Goal: Task Accomplishment & Management: Use online tool/utility

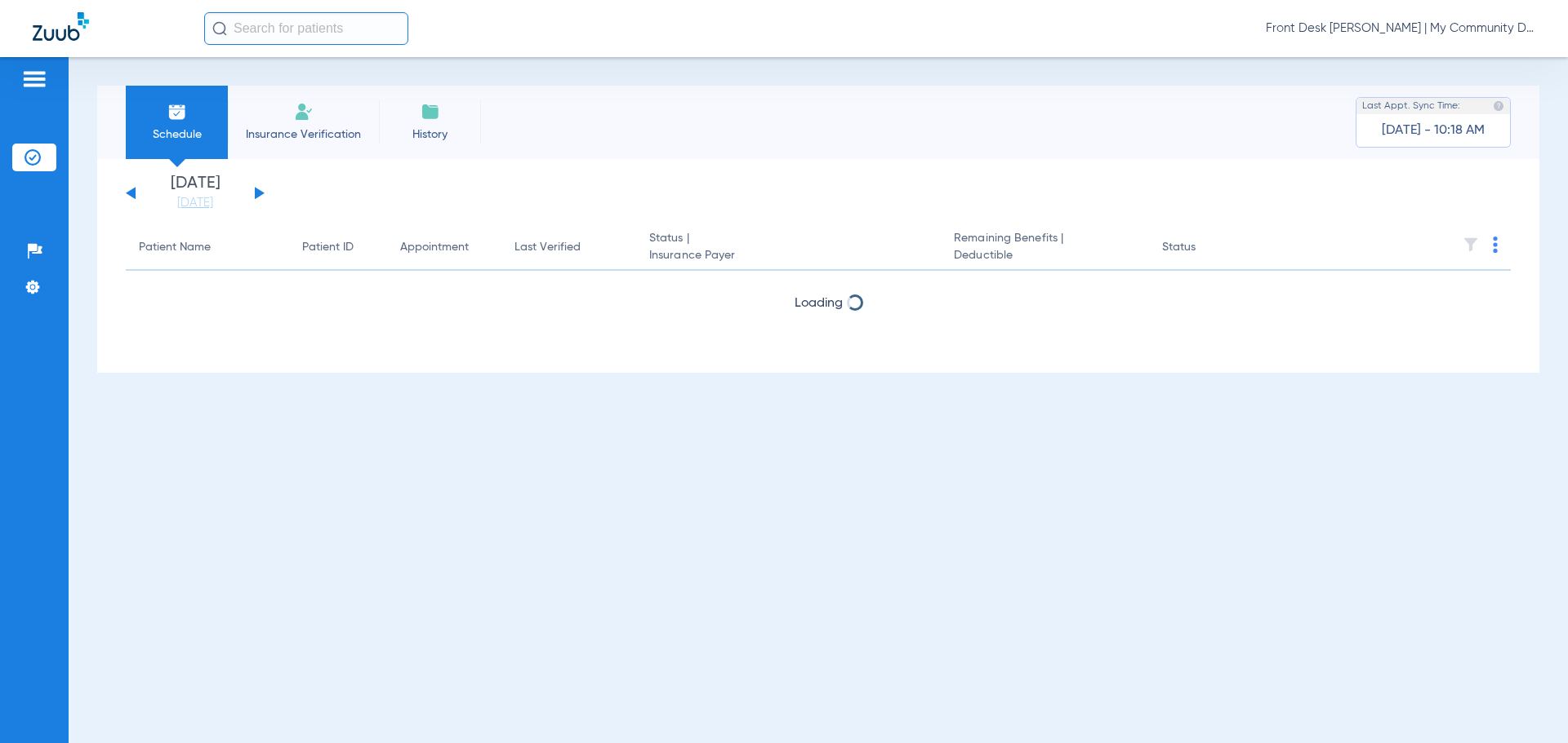
click at [334, 27] on input "text" at bounding box center [306, 28] width 204 height 32
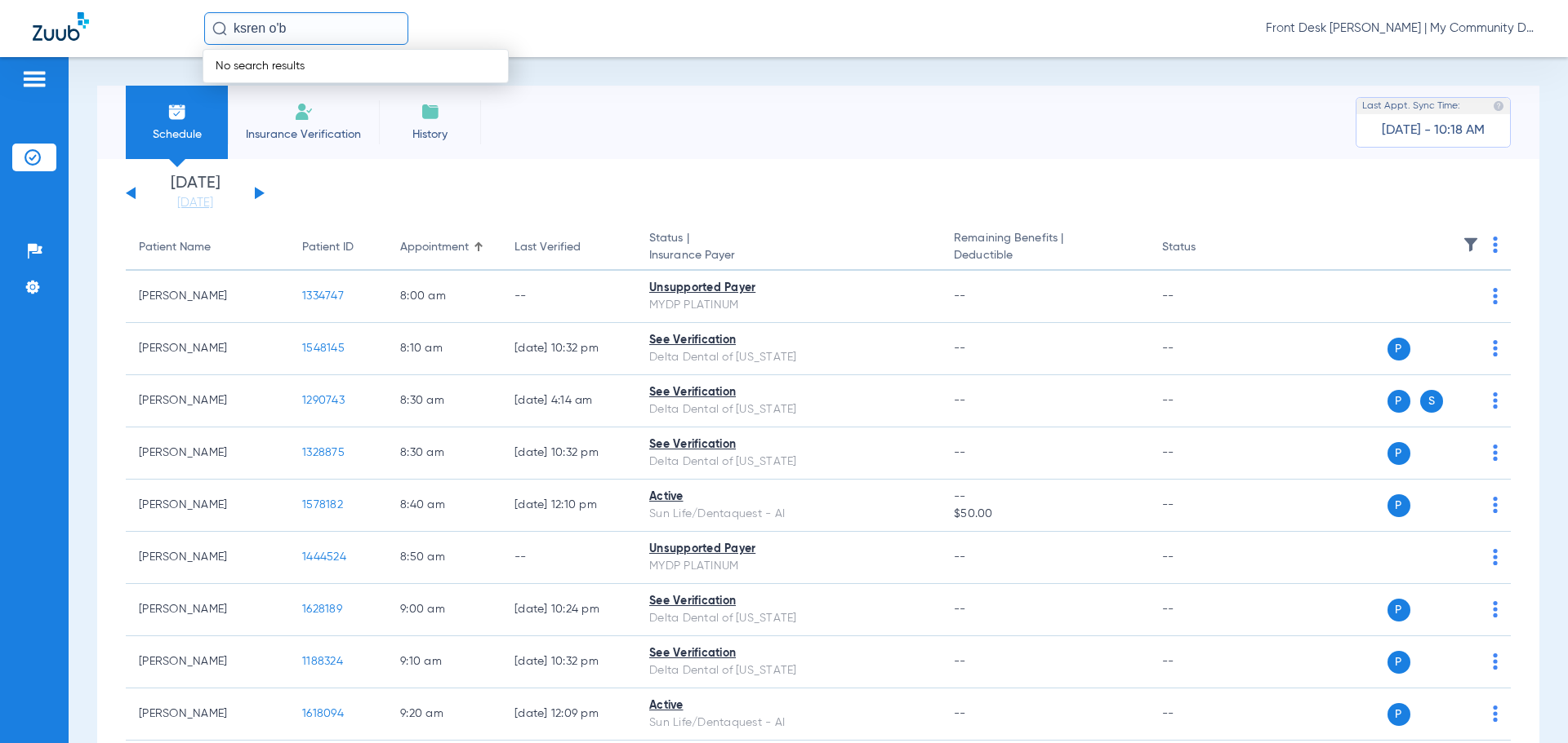
drag, startPoint x: 338, startPoint y: 24, endPoint x: 112, endPoint y: 27, distance: 226.0
click at [120, 31] on div "ksren o'b No search results Front Desk [PERSON_NAME] | My Community Dental Cent…" at bounding box center [784, 29] width 1568 height 57
type input "k"
type input "[PERSON_NAME]"
click at [385, 85] on td "[DATE]" at bounding box center [408, 87] width 45 height 23
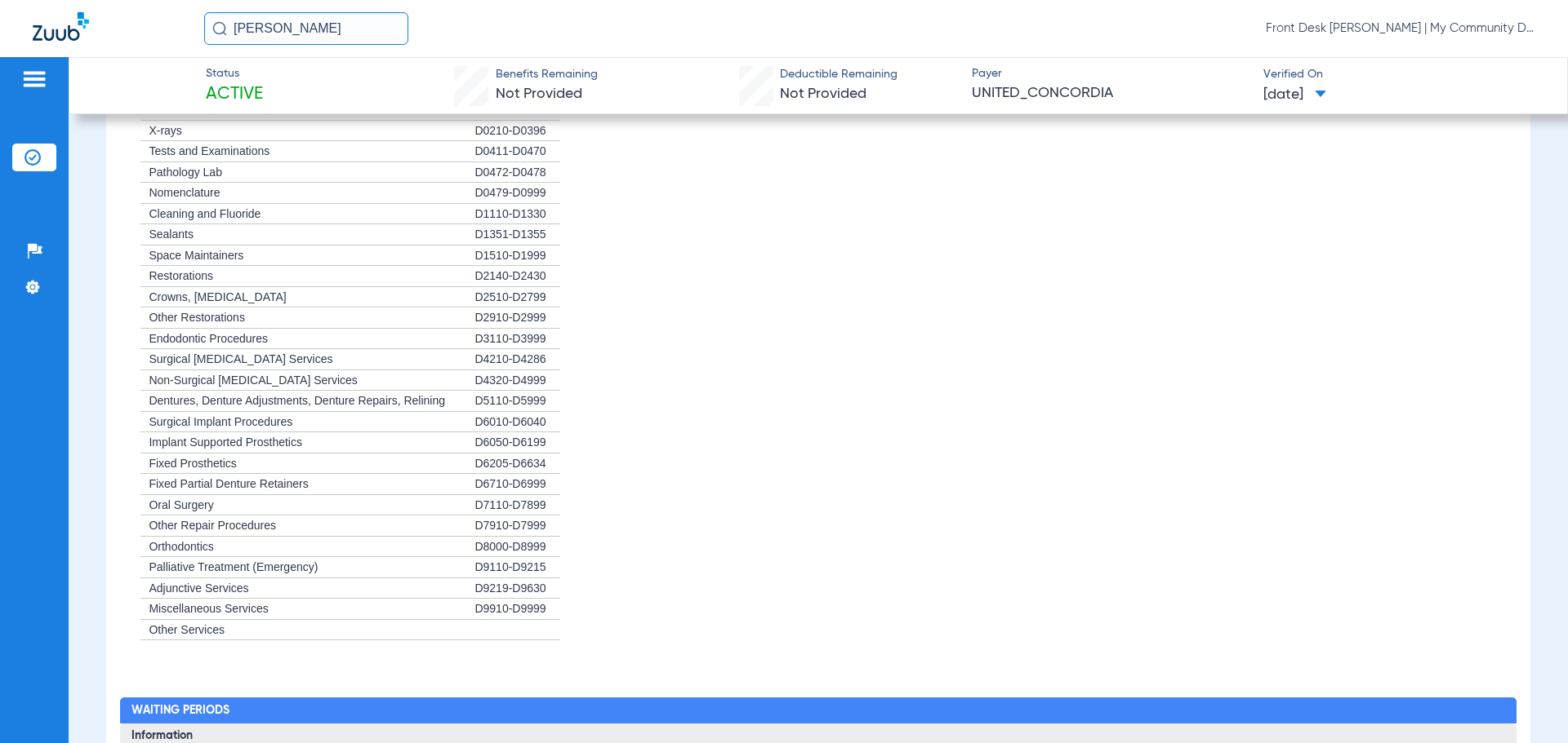
scroll to position [2418, 0]
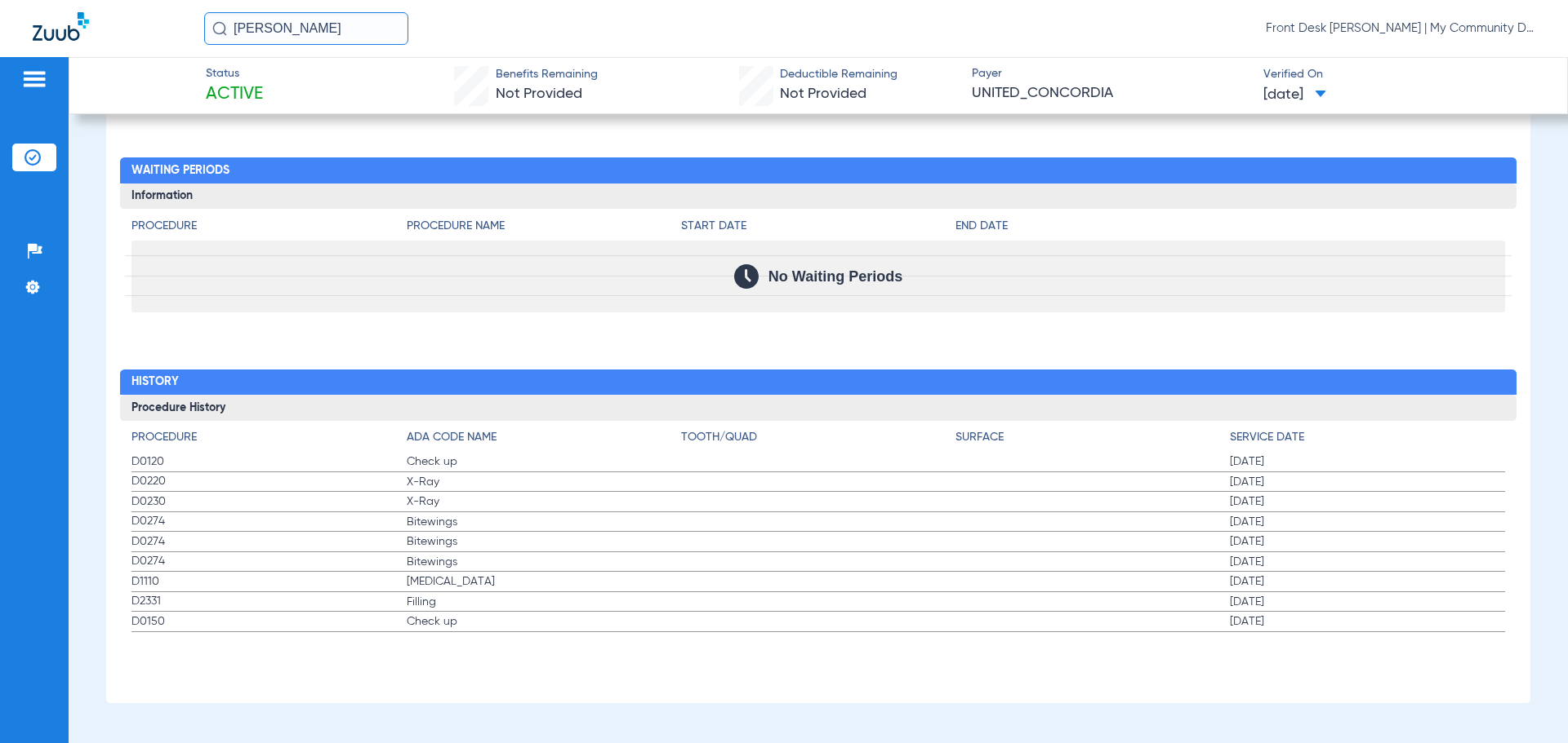
drag, startPoint x: 309, startPoint y: 23, endPoint x: 140, endPoint y: 31, distance: 169.2
click at [152, 30] on div "[PERSON_NAME] o'b Front Desk [PERSON_NAME] | My Community Dental Centers" at bounding box center [784, 29] width 1568 height 57
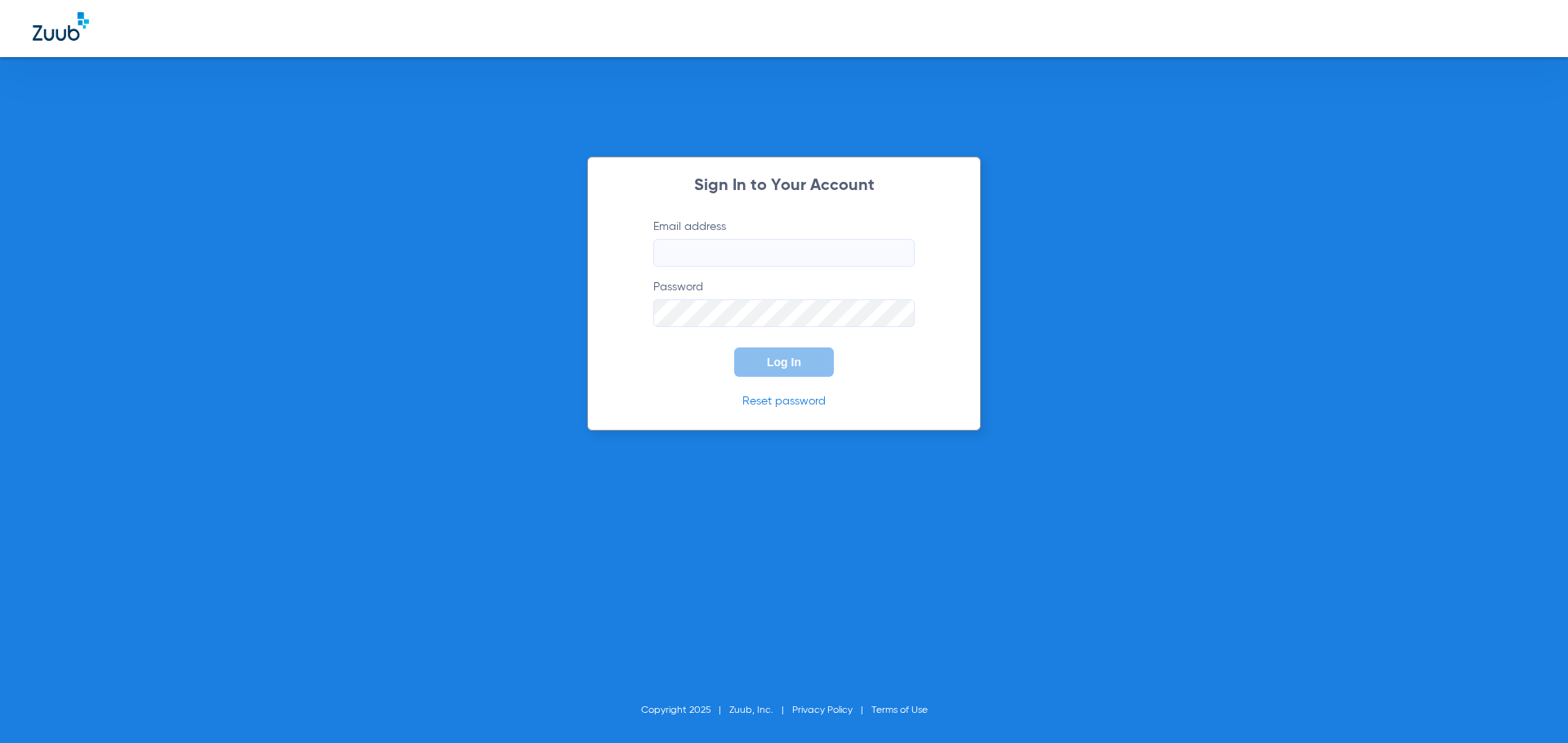
type input "[EMAIL_ADDRESS][DOMAIN_NAME]"
click at [757, 366] on button "Log In" at bounding box center [784, 362] width 99 height 30
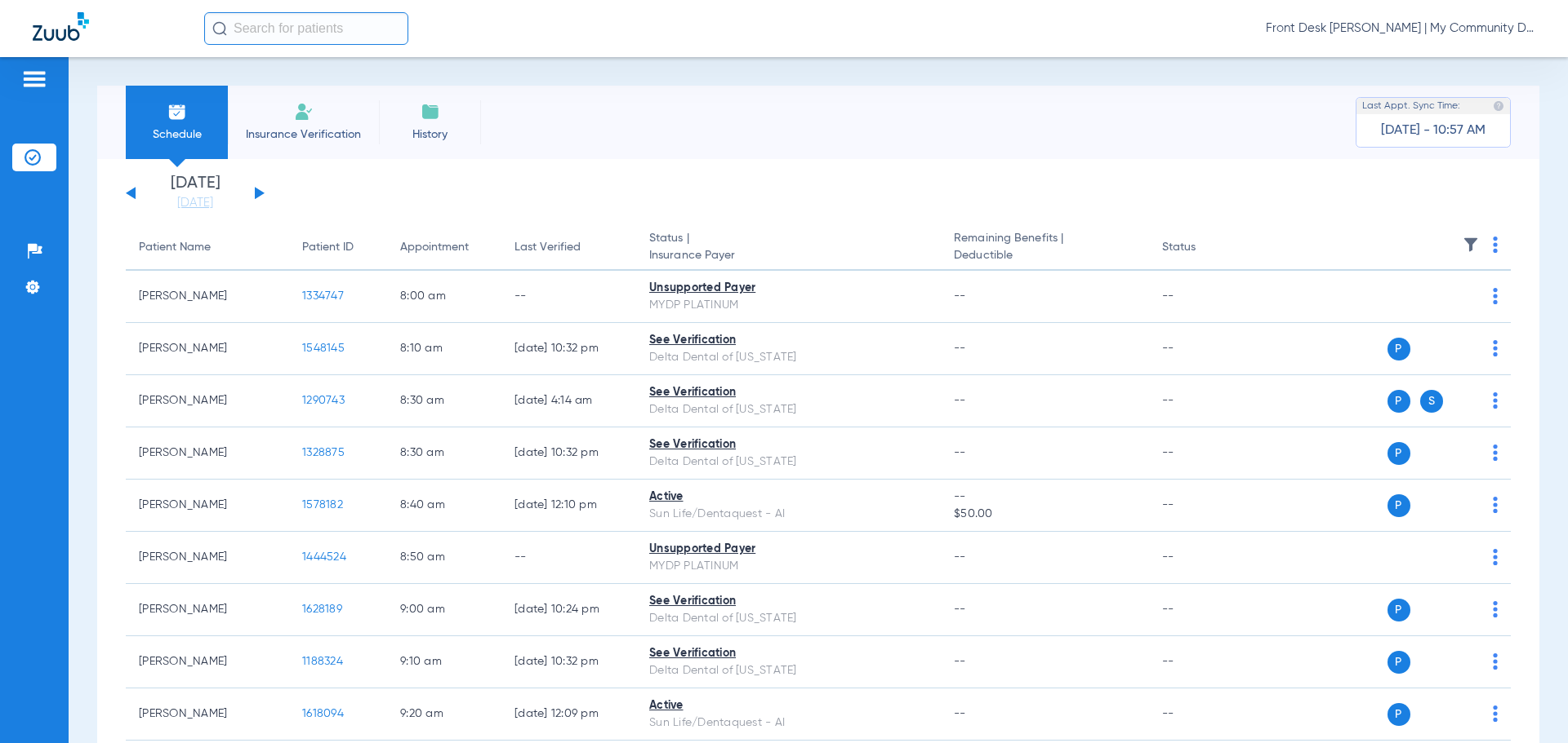
click at [294, 26] on input "text" at bounding box center [306, 28] width 204 height 32
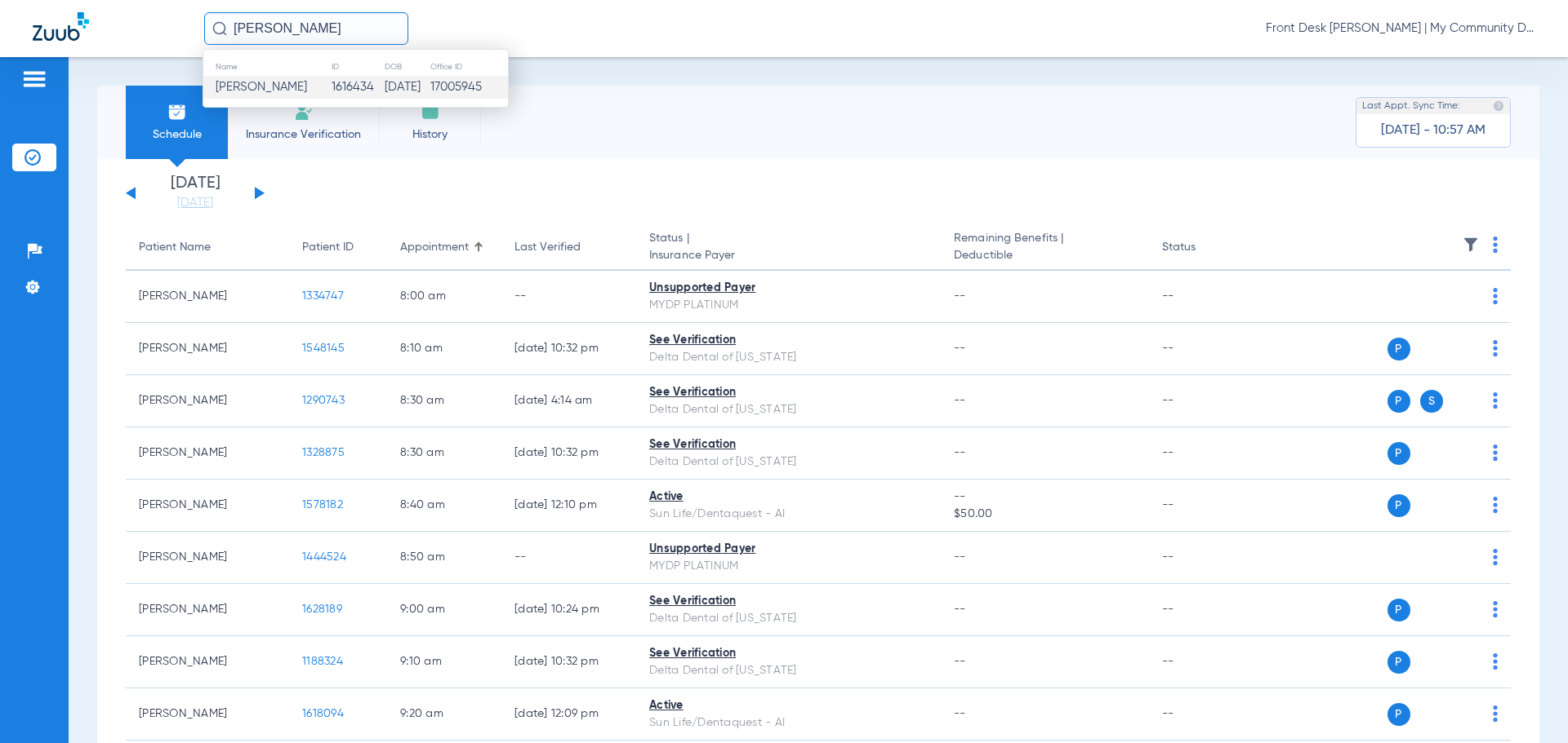
type input "[PERSON_NAME]"
click at [291, 92] on span "[PERSON_NAME]" at bounding box center [261, 87] width 92 height 12
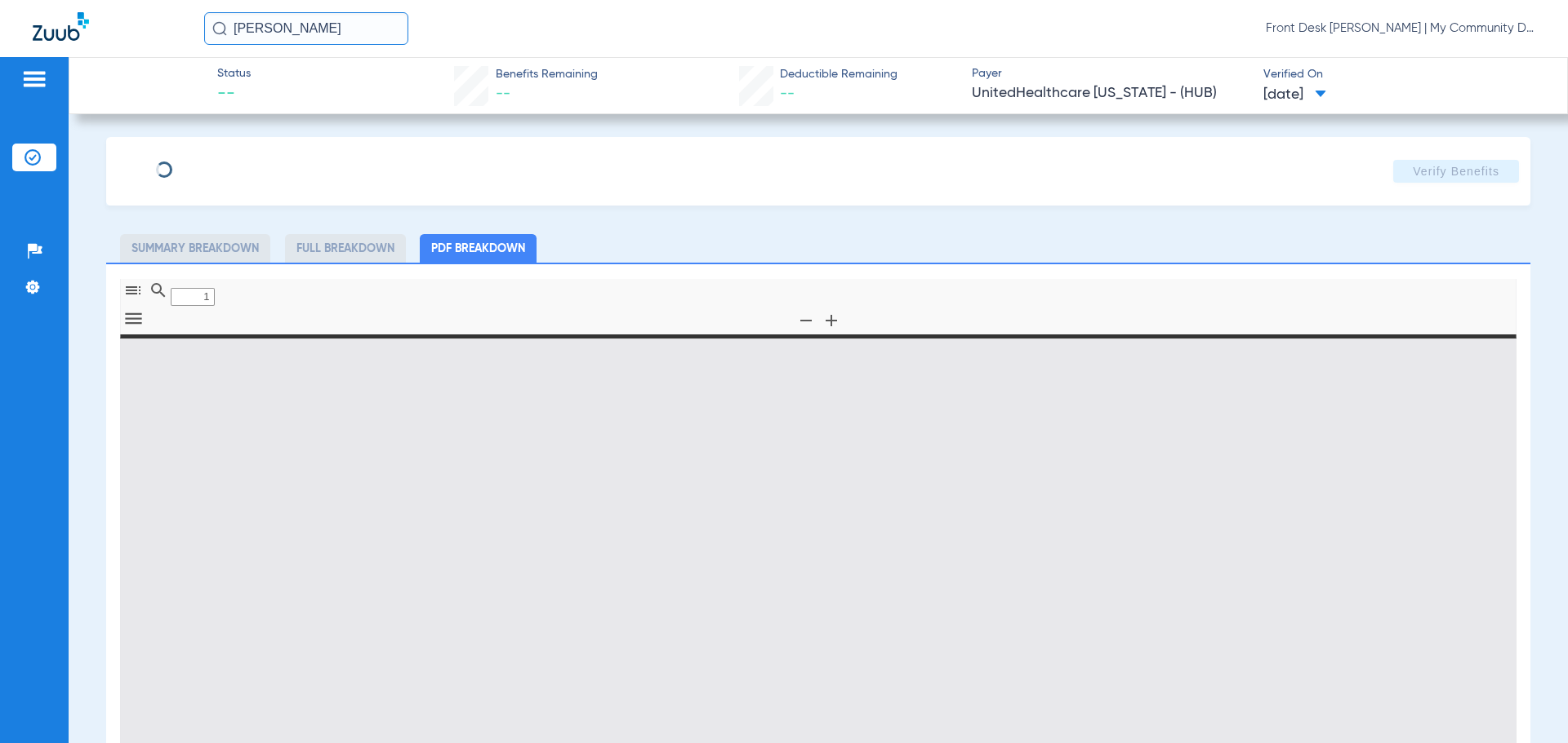
type input "0"
select select "page-width"
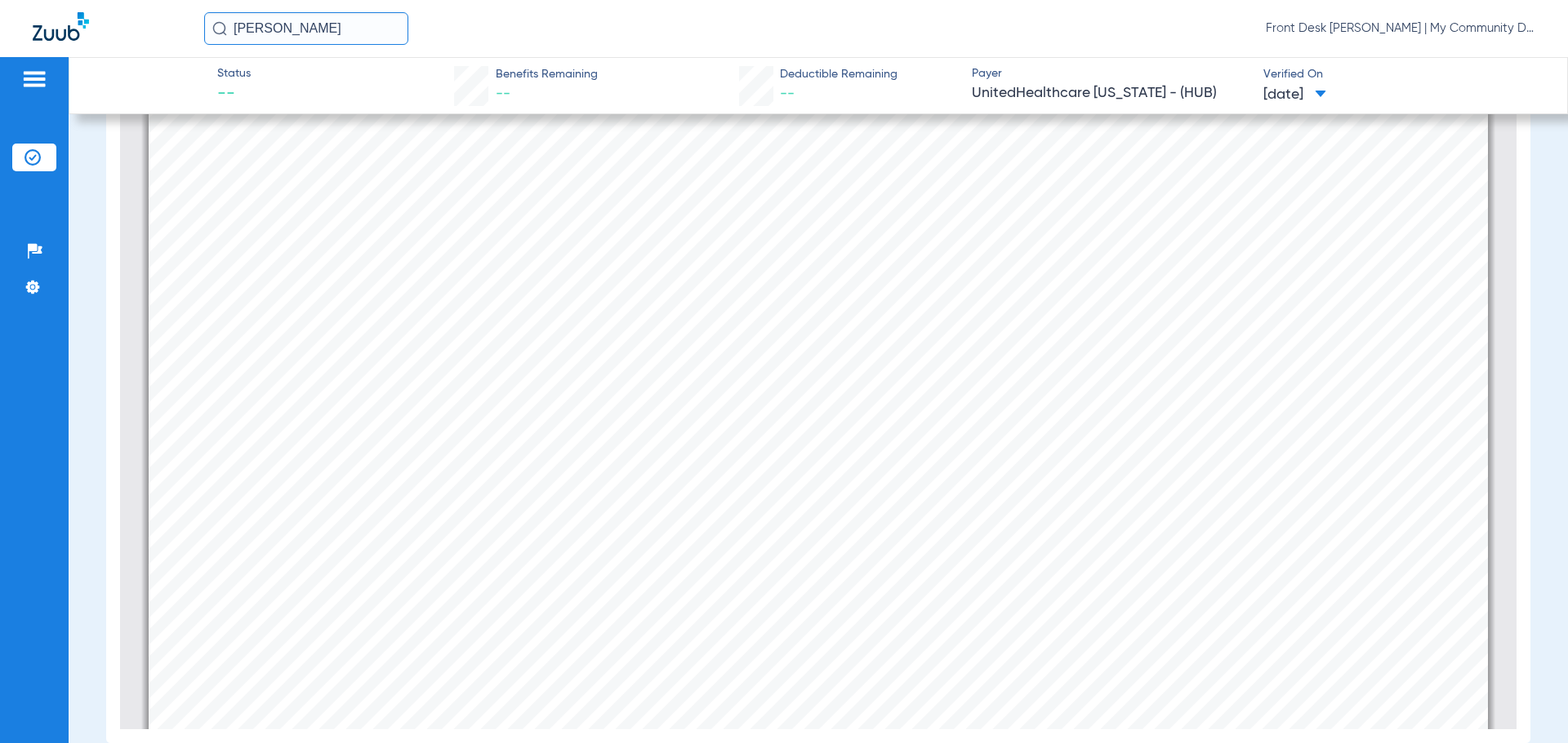
scroll to position [5606, 0]
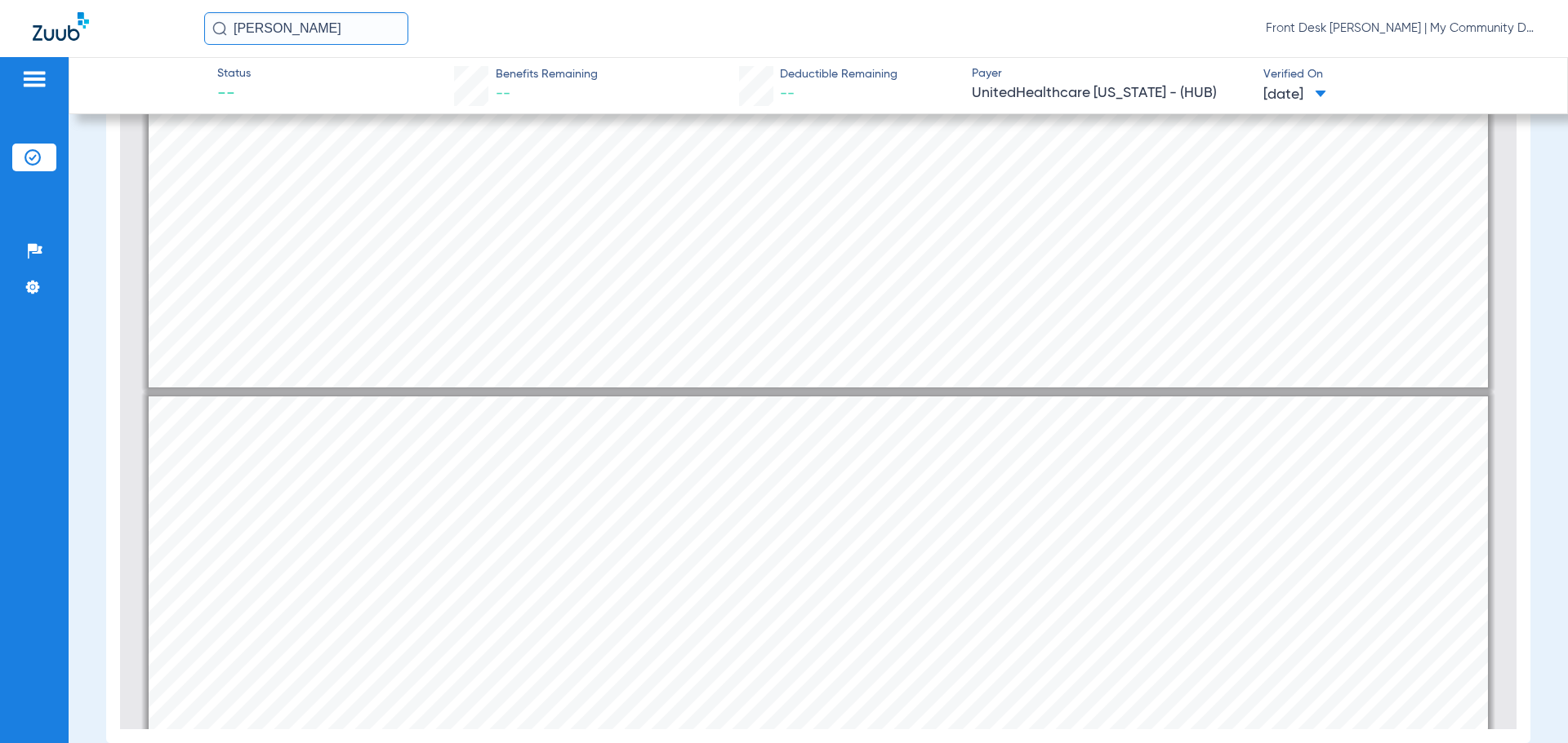
type input "4"
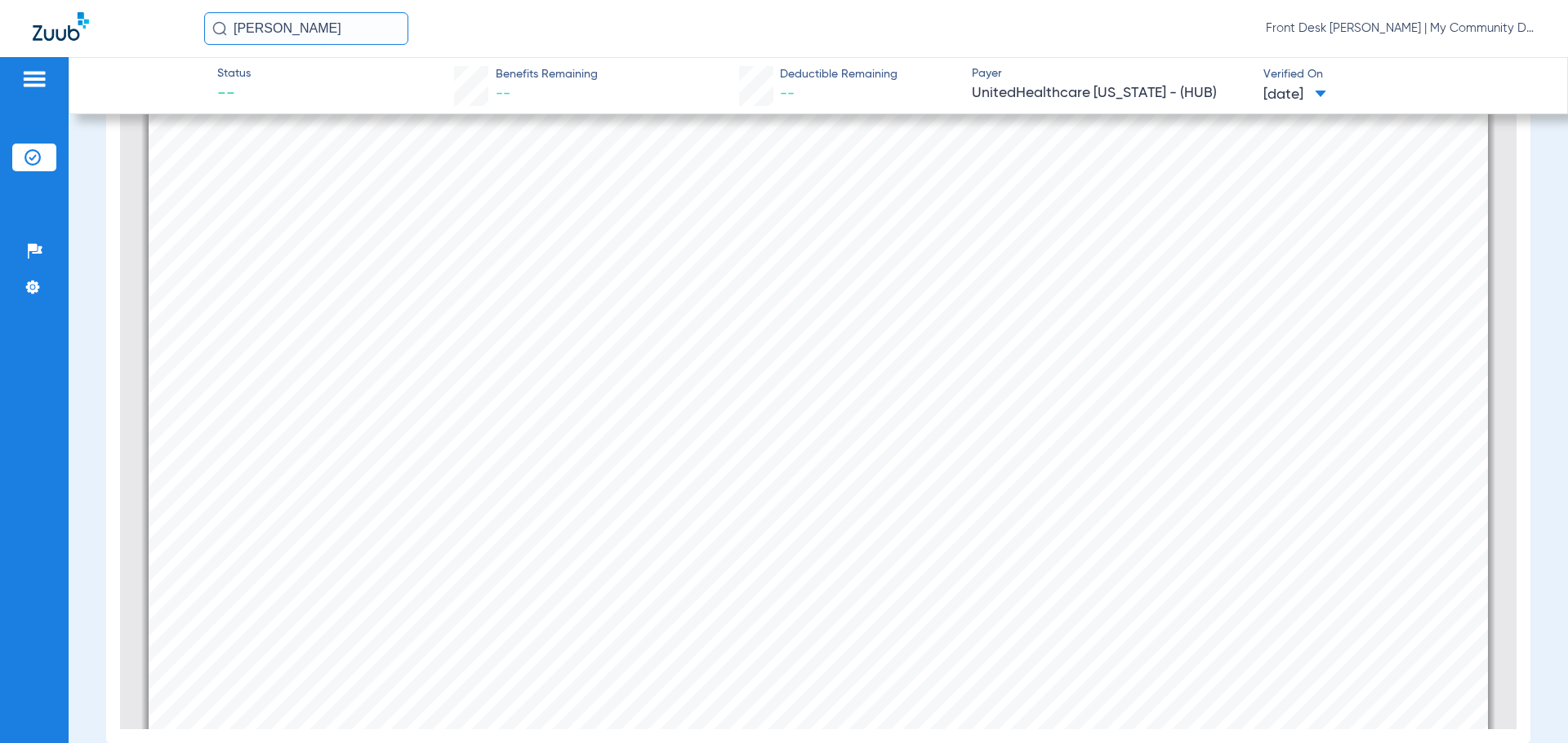
scroll to position [5933, 0]
drag, startPoint x: 316, startPoint y: 27, endPoint x: 125, endPoint y: 40, distance: 191.4
click at [130, 39] on div "[PERSON_NAME] Front Desk [PERSON_NAME][GEOGRAPHIC_DATA] | My Community Dental C…" at bounding box center [784, 29] width 1568 height 57
click at [370, 33] on input "[PERSON_NAME]" at bounding box center [306, 28] width 204 height 32
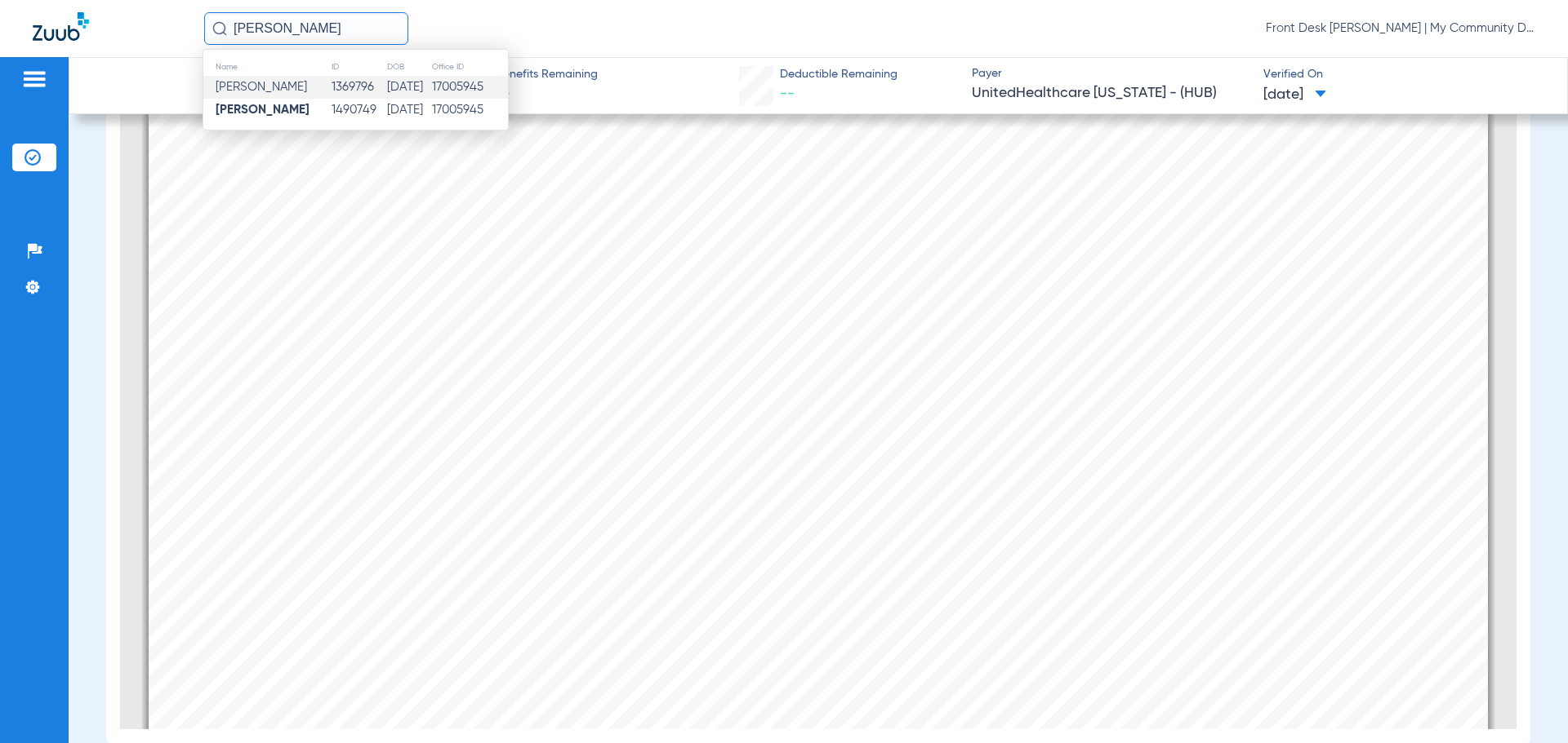
click at [404, 82] on td "[DATE]" at bounding box center [409, 87] width 45 height 23
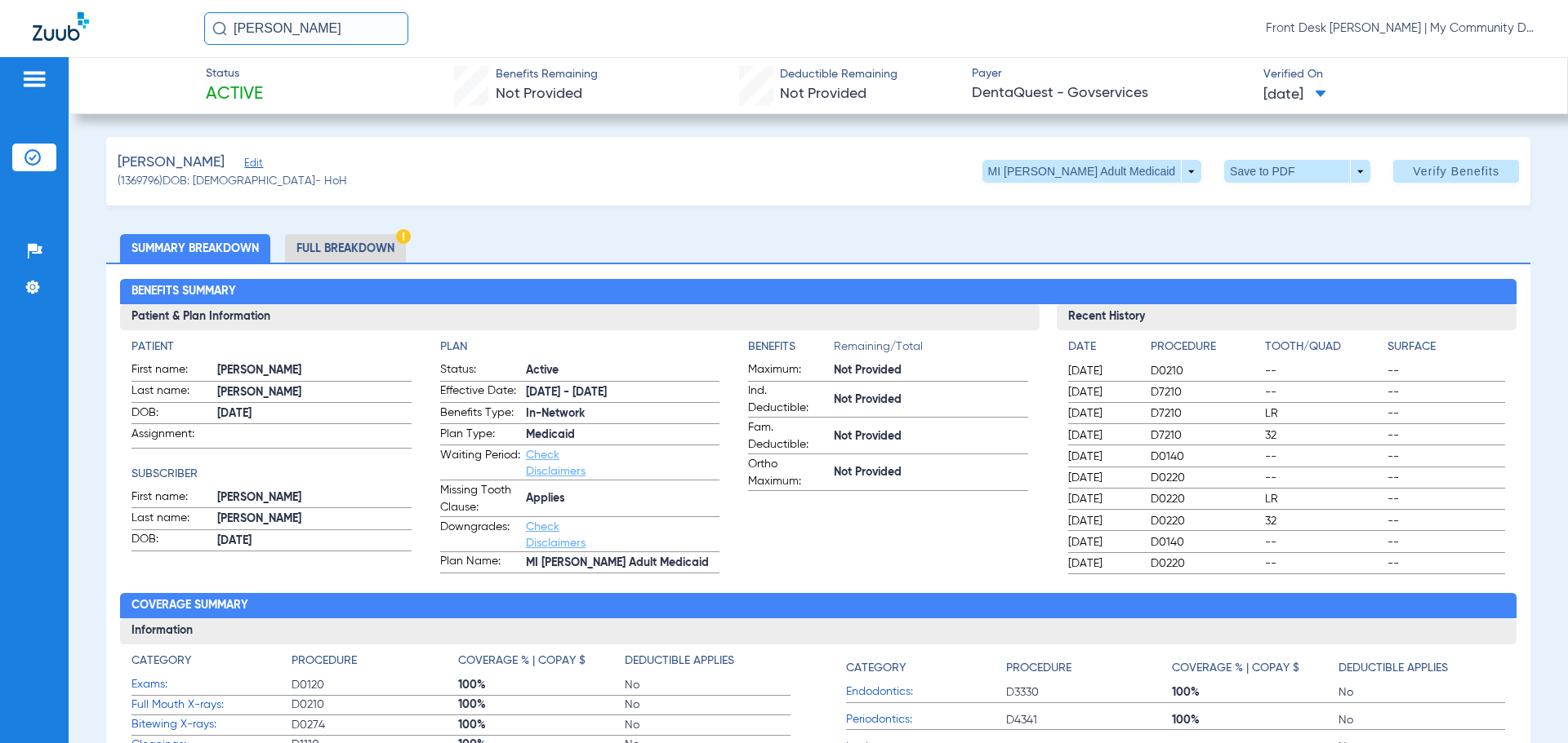
click at [368, 244] on li "Full Breakdown" at bounding box center [345, 248] width 121 height 29
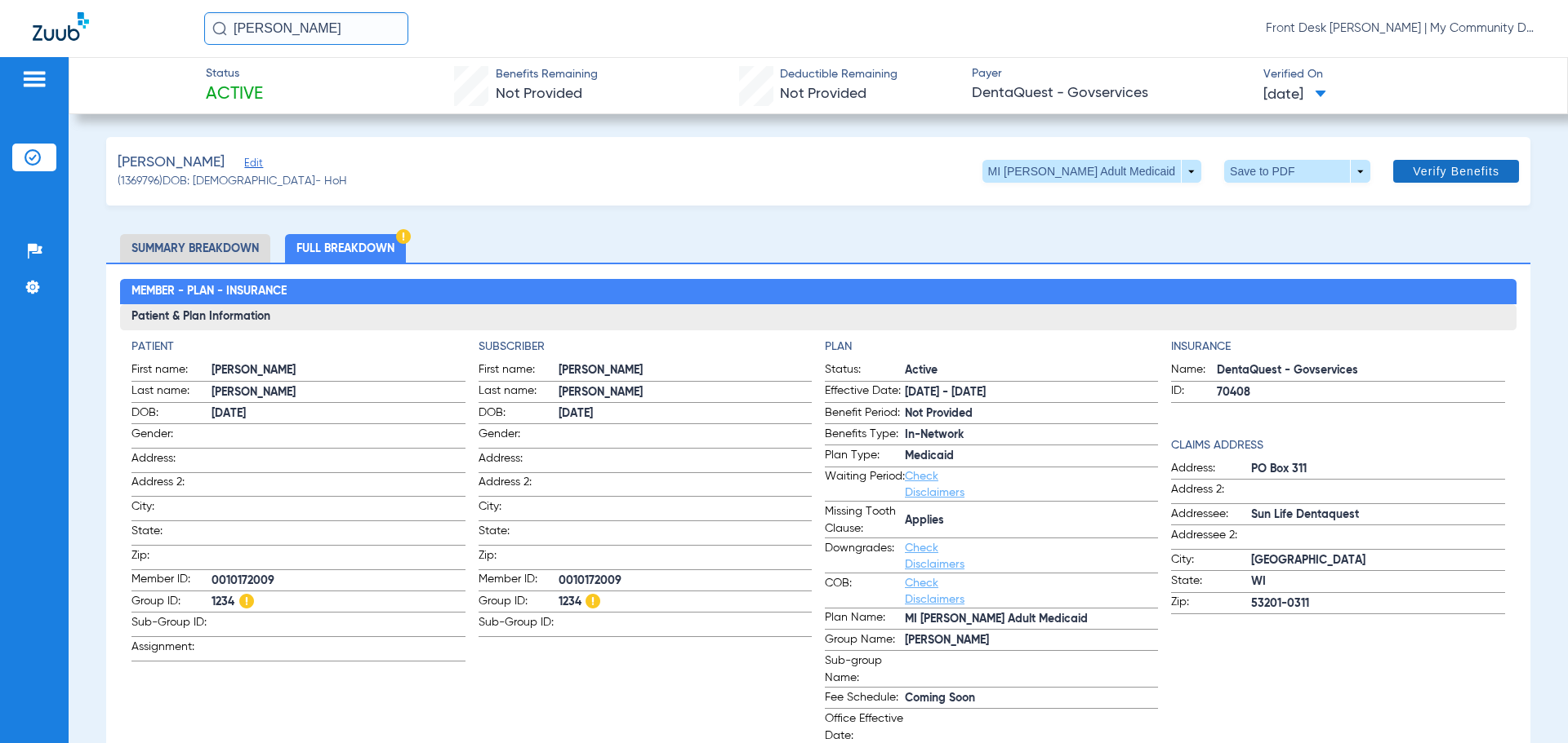
click at [1435, 172] on span "Verify Benefits" at bounding box center [1456, 171] width 86 height 13
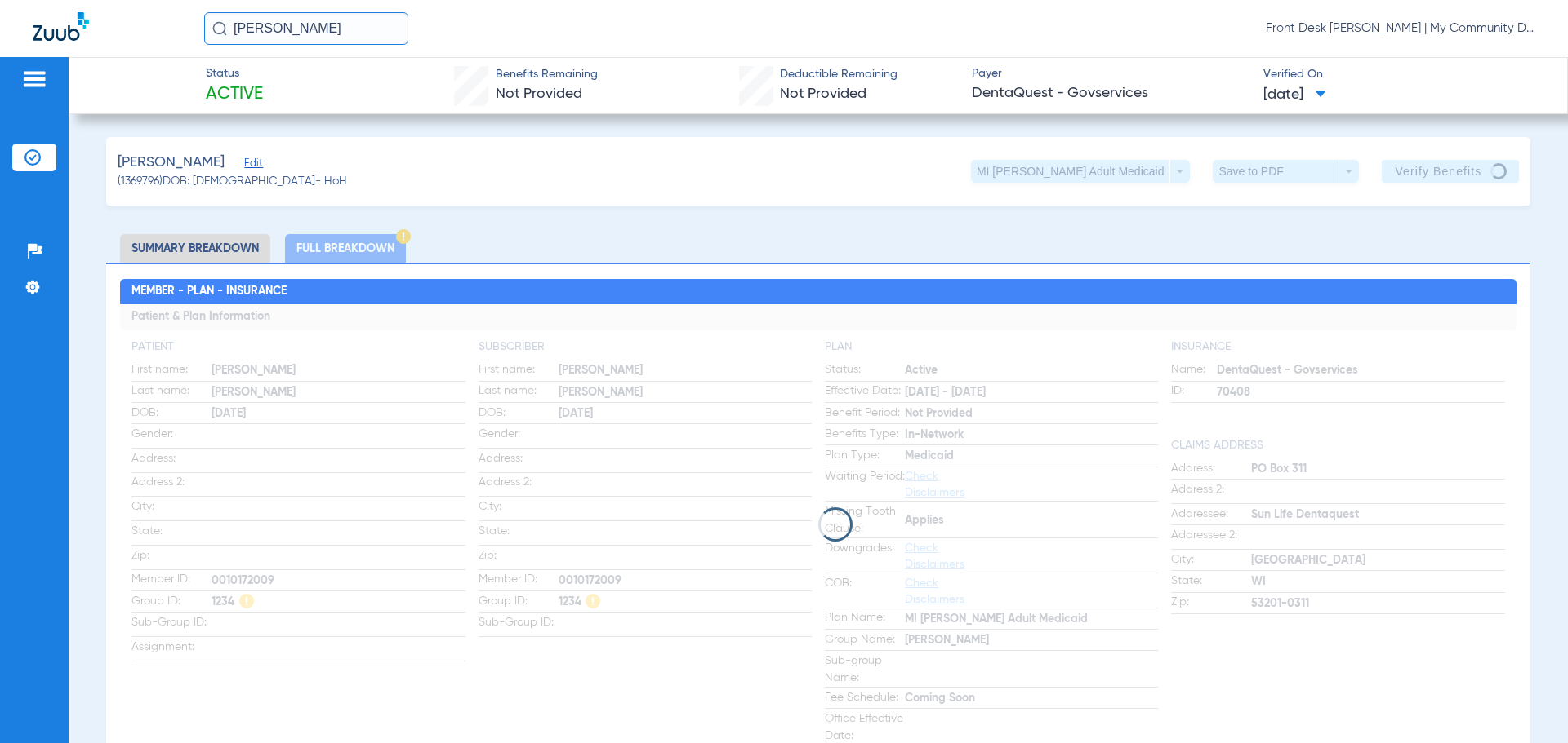
click at [1397, 199] on div "[PERSON_NAME] Edit (1369796) DOB: [DEMOGRAPHIC_DATA] - HoH MI [PERSON_NAME] Adu…" at bounding box center [818, 171] width 1424 height 69
click at [188, 253] on li "Summary Breakdown" at bounding box center [195, 248] width 150 height 29
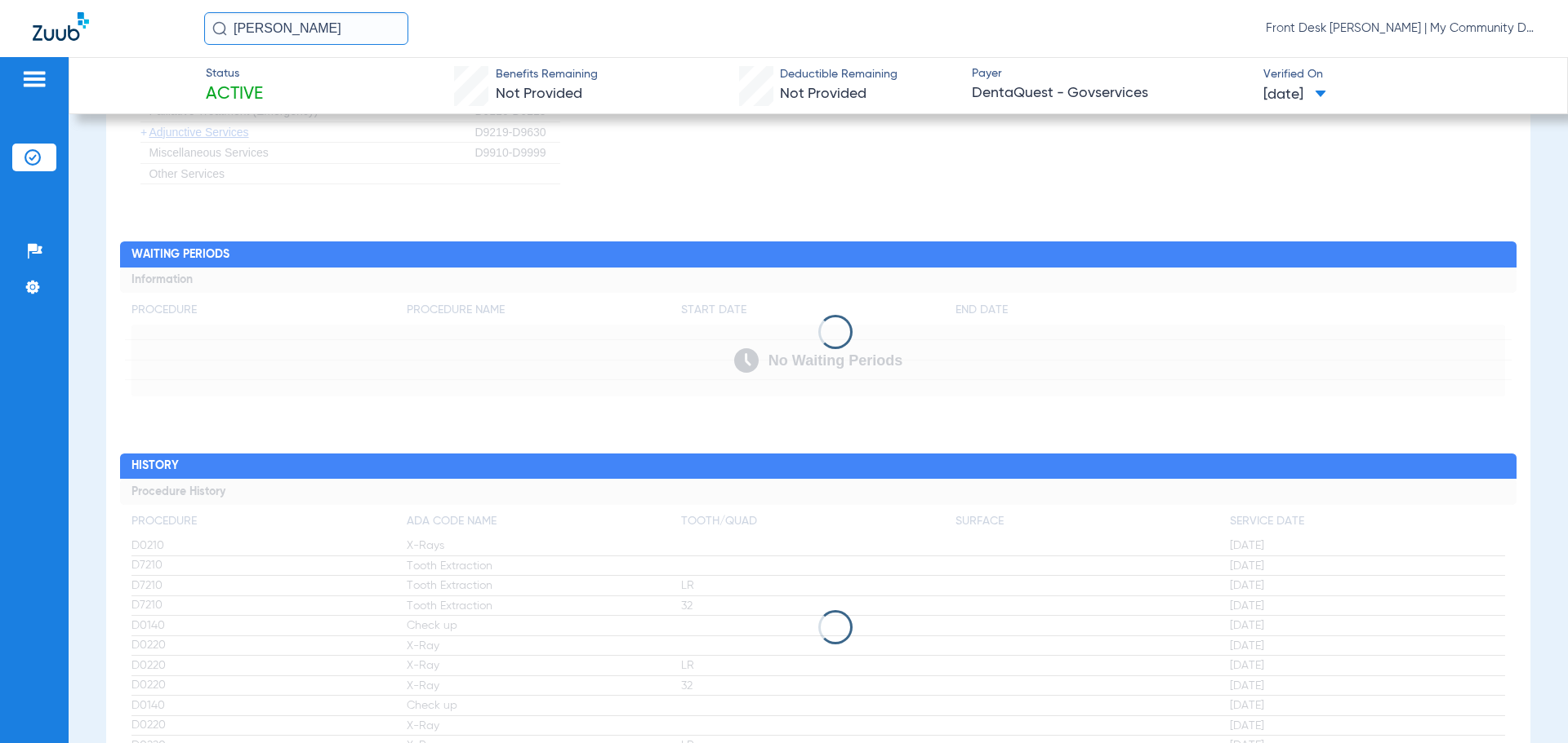
scroll to position [1916, 0]
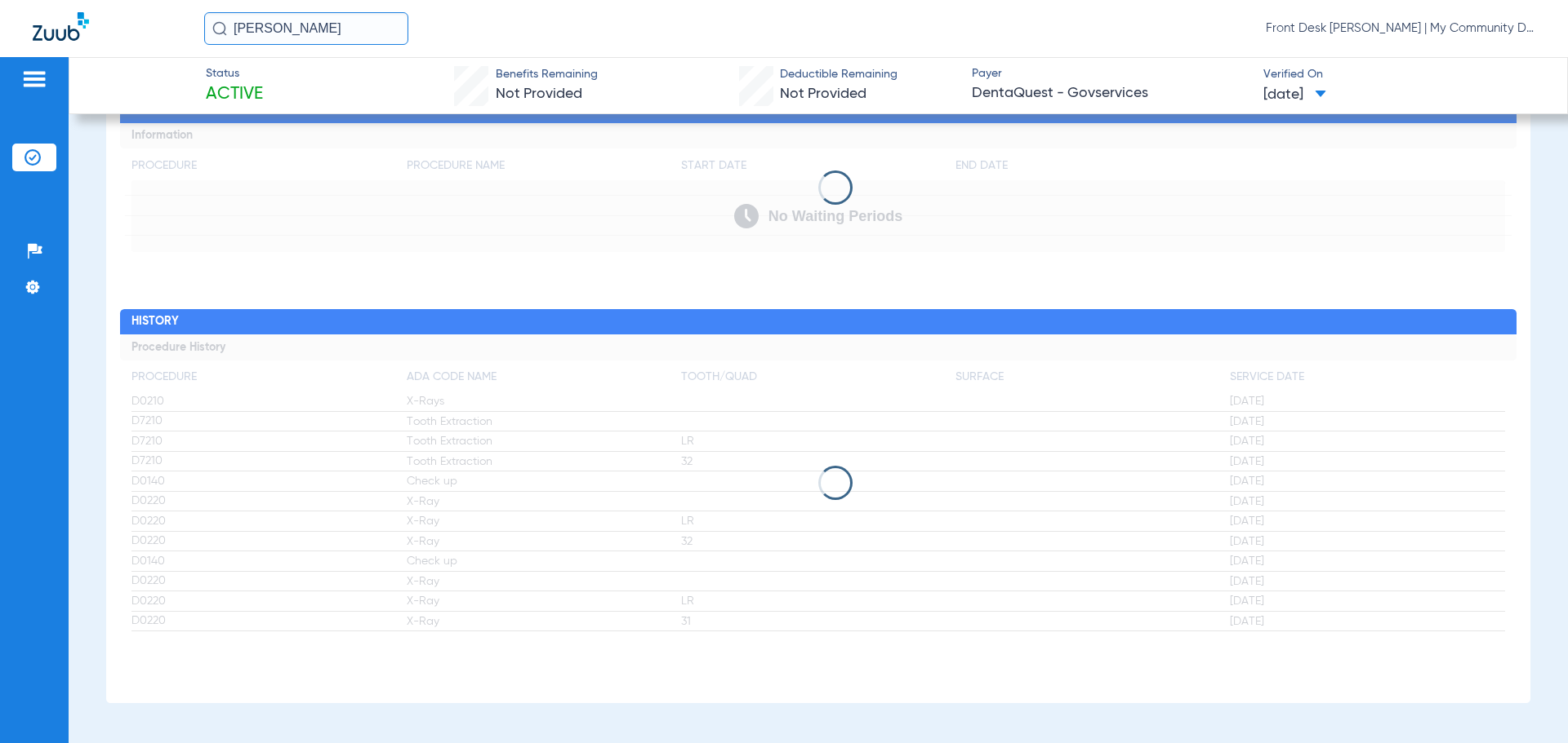
drag, startPoint x: 343, startPoint y: 30, endPoint x: 160, endPoint y: 28, distance: 183.0
click at [165, 36] on div "[PERSON_NAME] Front Desk [PERSON_NAME] | My Community Dental Centers" at bounding box center [784, 29] width 1568 height 57
click at [377, 12] on input "[PERSON_NAME]" at bounding box center [306, 28] width 204 height 32
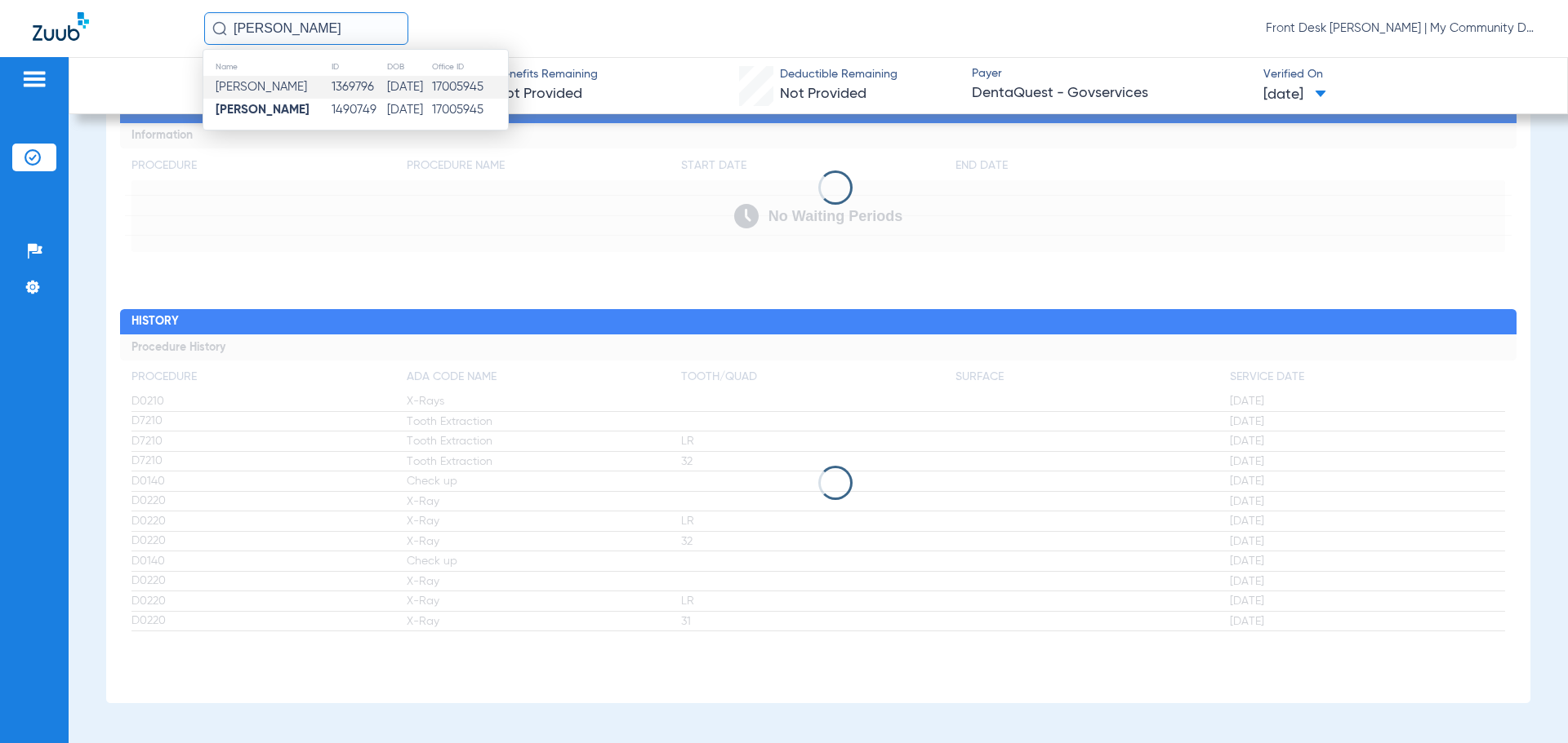
click at [359, 38] on input "[PERSON_NAME]" at bounding box center [306, 28] width 204 height 32
drag, startPoint x: 359, startPoint y: 38, endPoint x: 231, endPoint y: 45, distance: 128.2
click at [232, 45] on div "[PERSON_NAME] Name ID DOB Office ID [PERSON_NAME] 1369796 [DATE] 17005945 [PERS…" at bounding box center [784, 29] width 1568 height 57
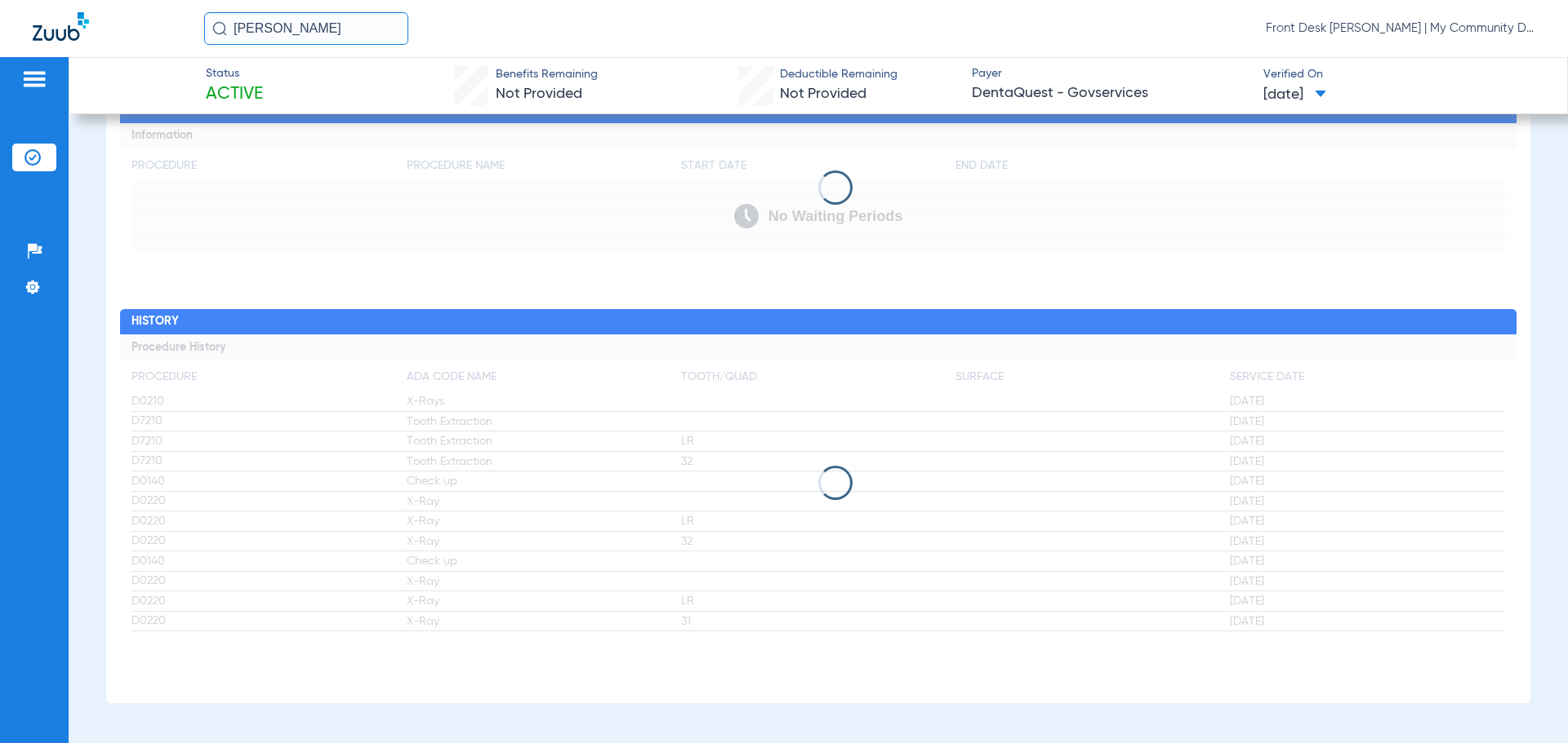
type input "[PERSON_NAME]"
